Goal: Use online tool/utility: Utilize a website feature to perform a specific function

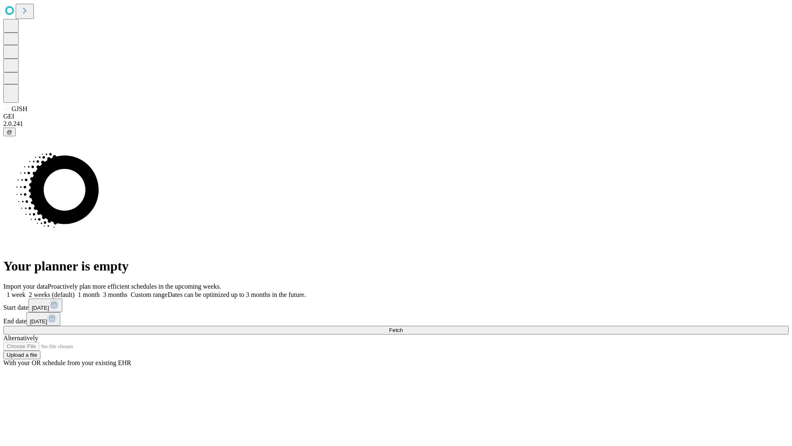
click at [639, 326] on button "Fetch" at bounding box center [396, 330] width 786 height 9
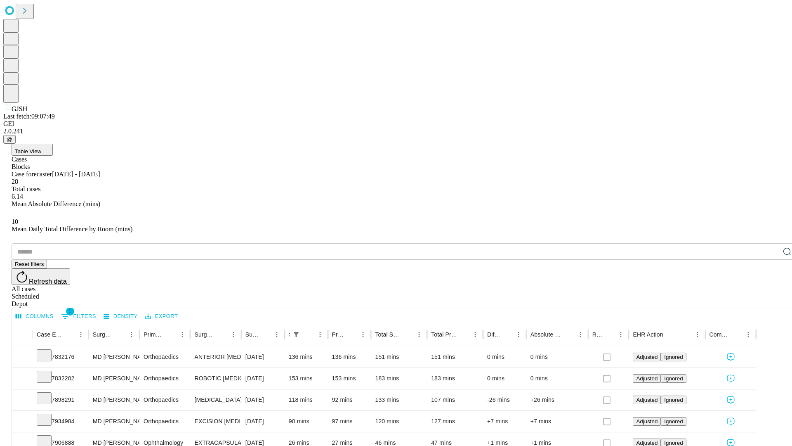
click at [41, 148] on span "Table View" at bounding box center [28, 151] width 26 height 6
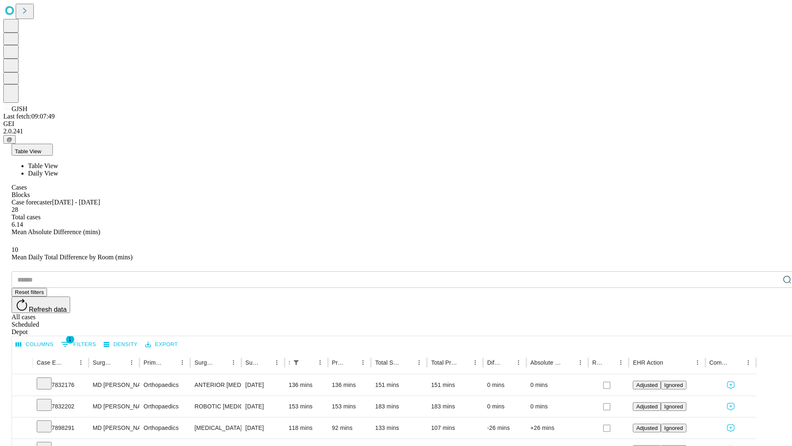
click at [58, 170] on span "Daily View" at bounding box center [43, 173] width 30 height 7
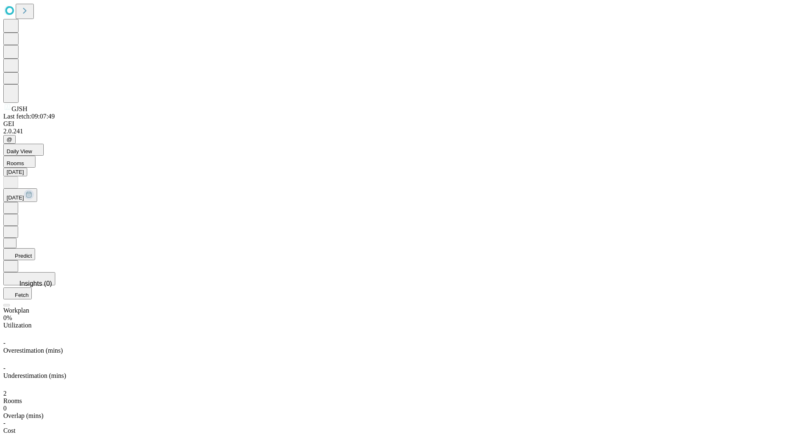
click at [35, 248] on button "Predict" at bounding box center [19, 254] width 32 height 12
